Goal: Task Accomplishment & Management: Manage account settings

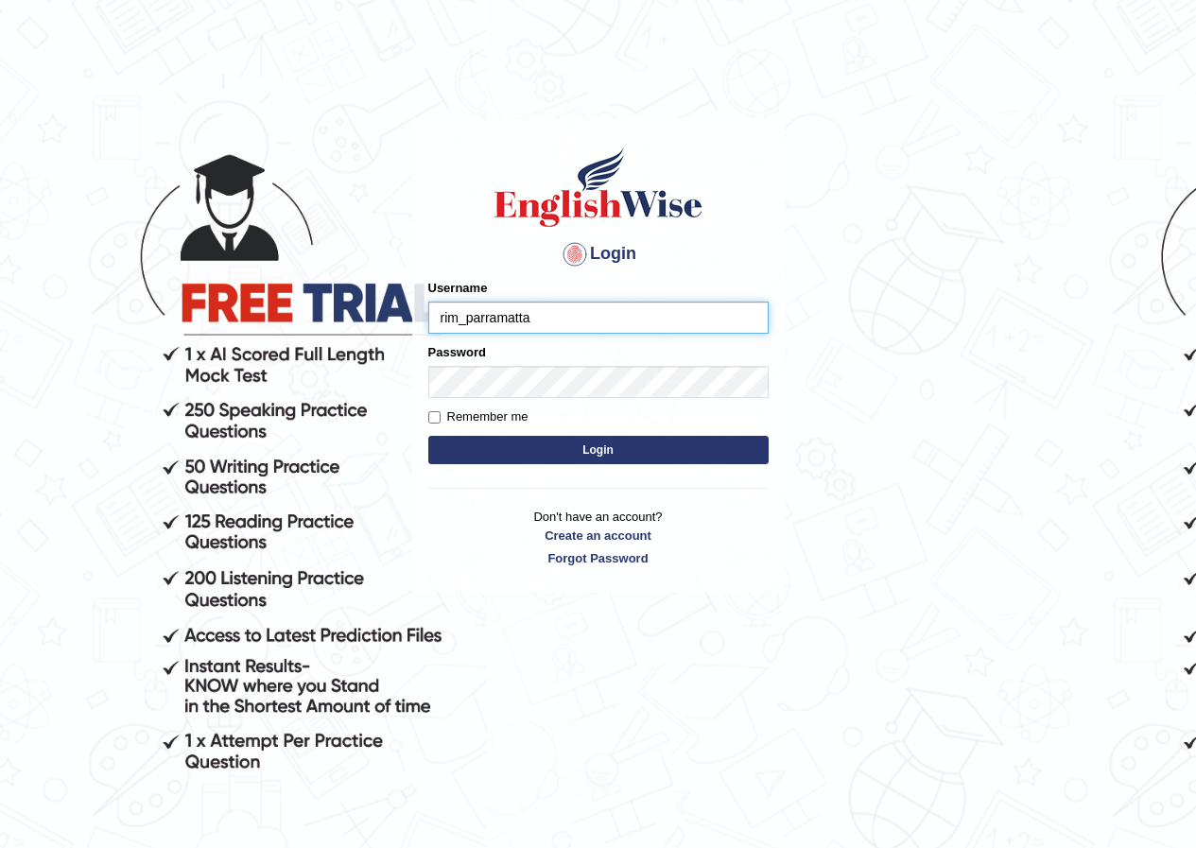
type input "rim_parramatta"
click at [428, 436] on button "Login" at bounding box center [598, 450] width 340 height 28
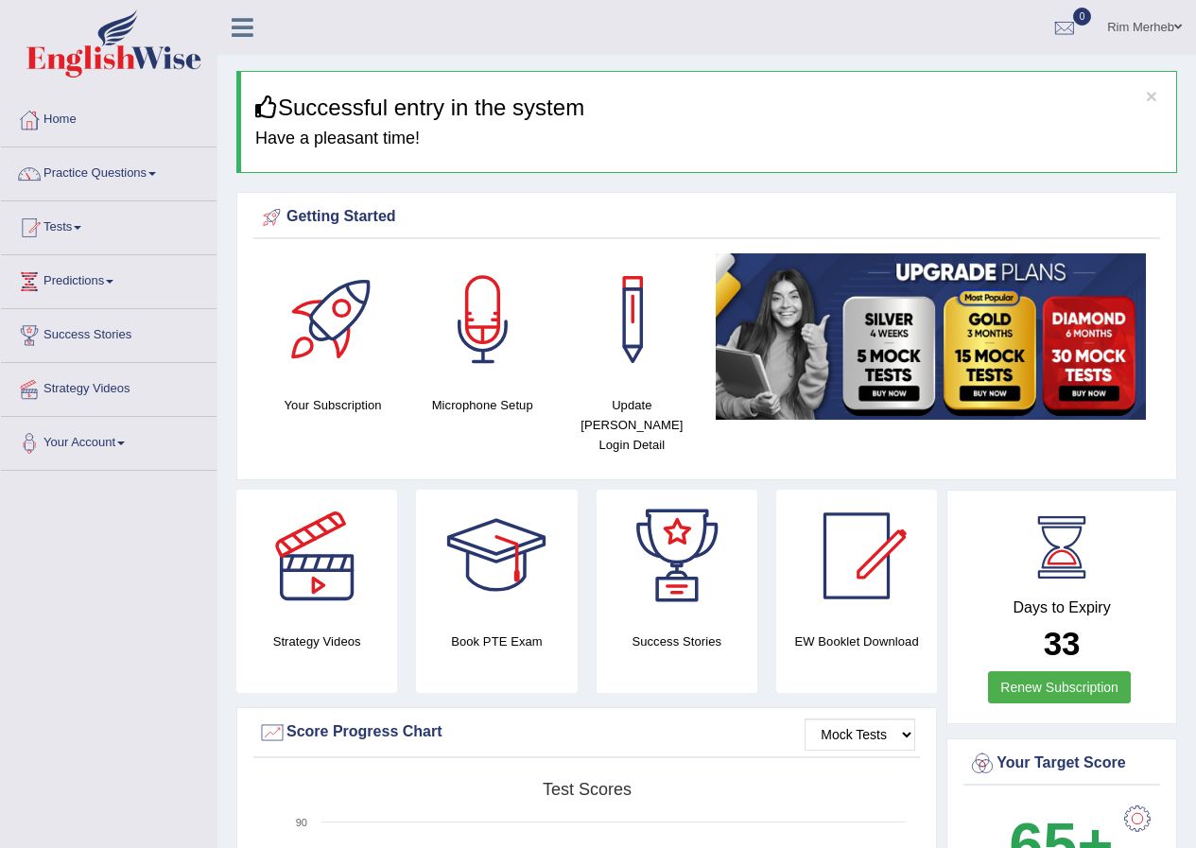
click at [1158, 30] on link "Rim Merheb" at bounding box center [1144, 24] width 103 height 49
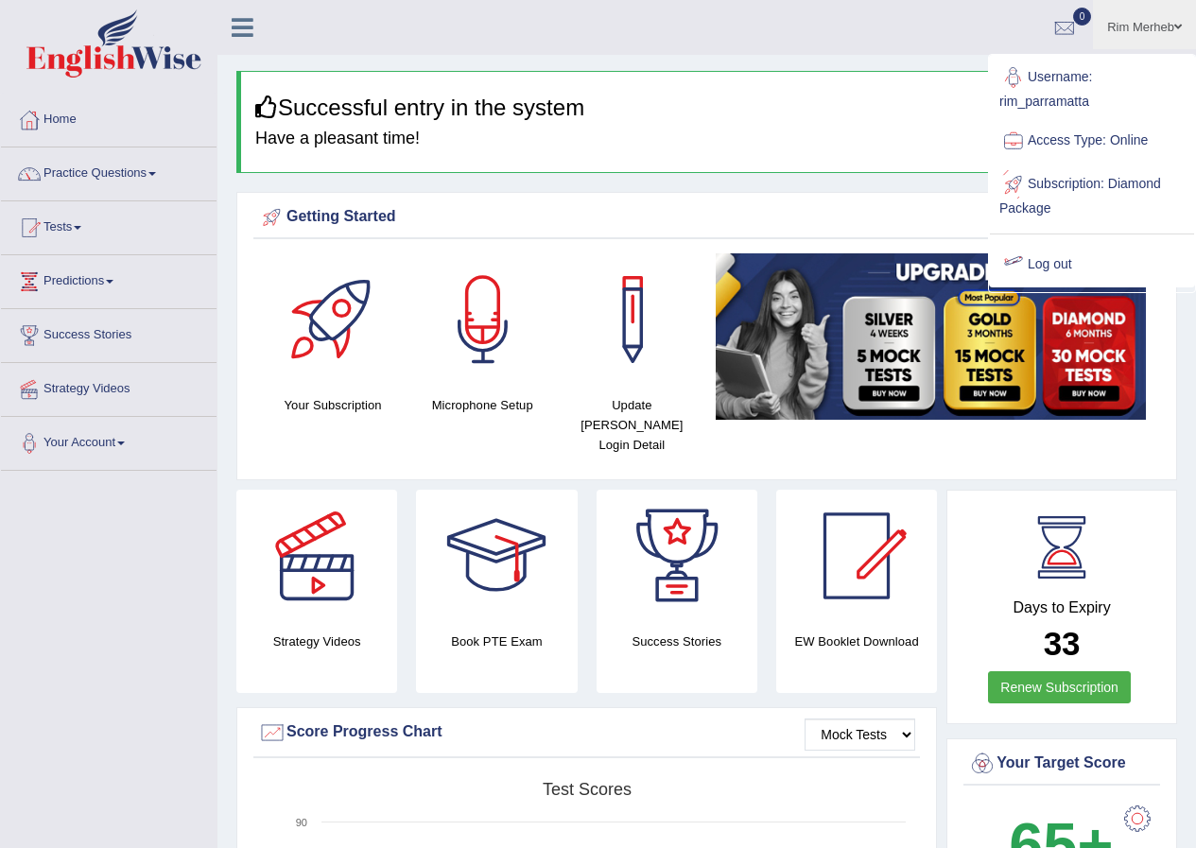
click at [1084, 260] on link "Log out" at bounding box center [1092, 264] width 204 height 43
